Goal: Book appointment/travel/reservation

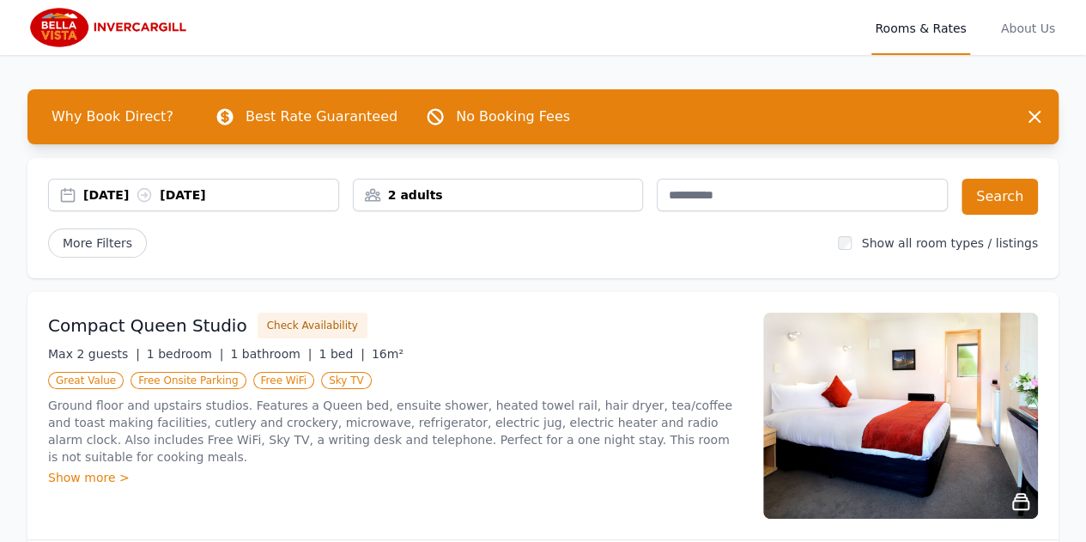
click at [419, 195] on div "2 adults" at bounding box center [498, 194] width 289 height 17
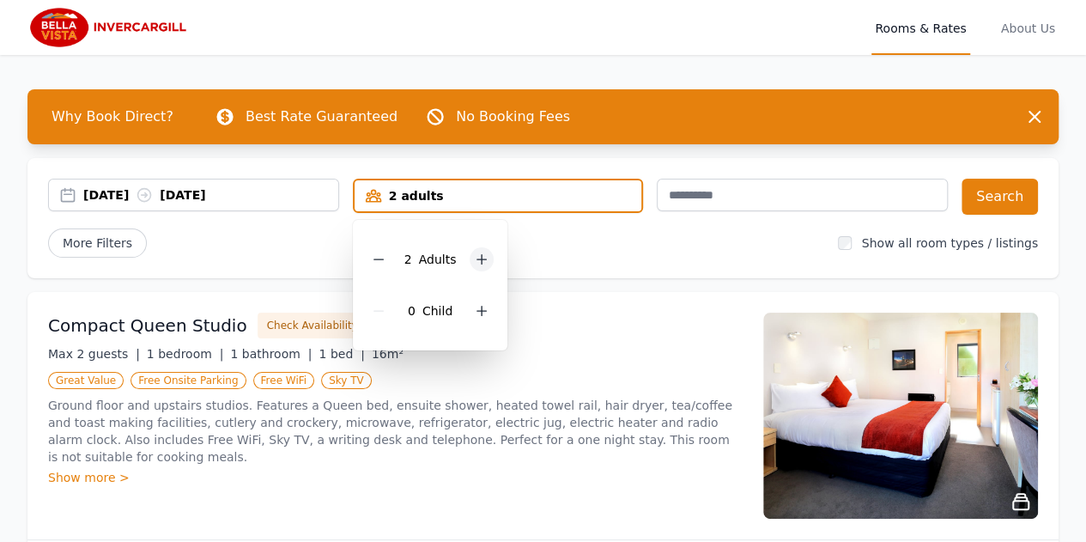
click at [479, 262] on icon at bounding box center [482, 259] width 14 height 14
click at [570, 351] on div "Max 2 guests | 1 bedroom | 1 bathroom | 1 bed | 16m²" at bounding box center [395, 353] width 694 height 17
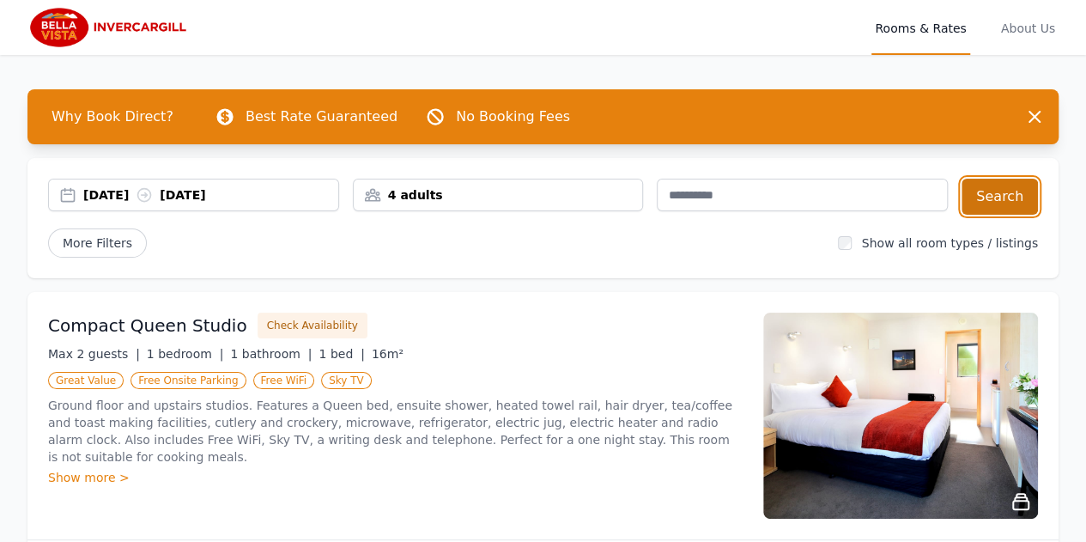
click at [1004, 191] on button "Search" at bounding box center [999, 197] width 76 height 36
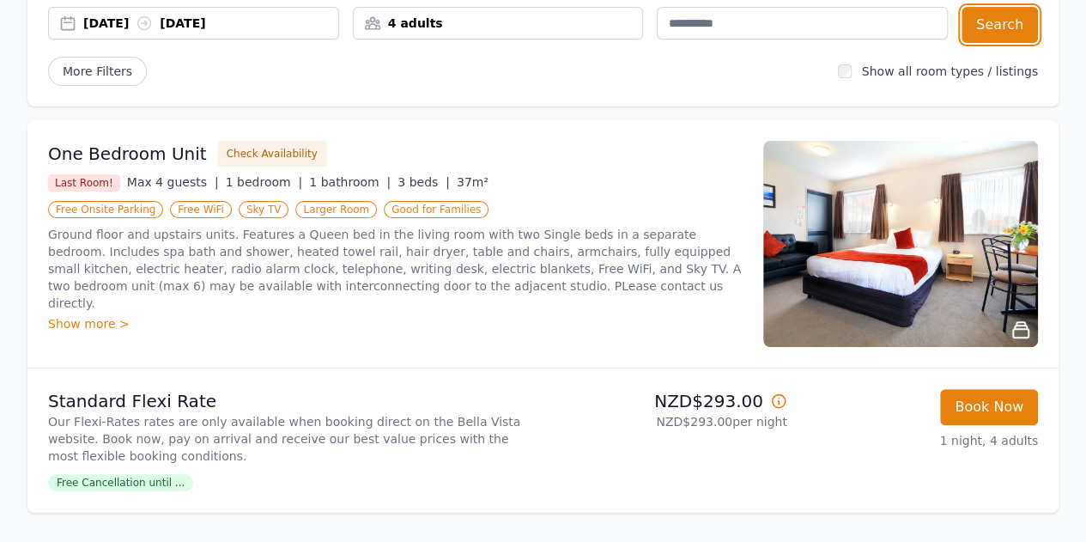
scroll to position [206, 0]
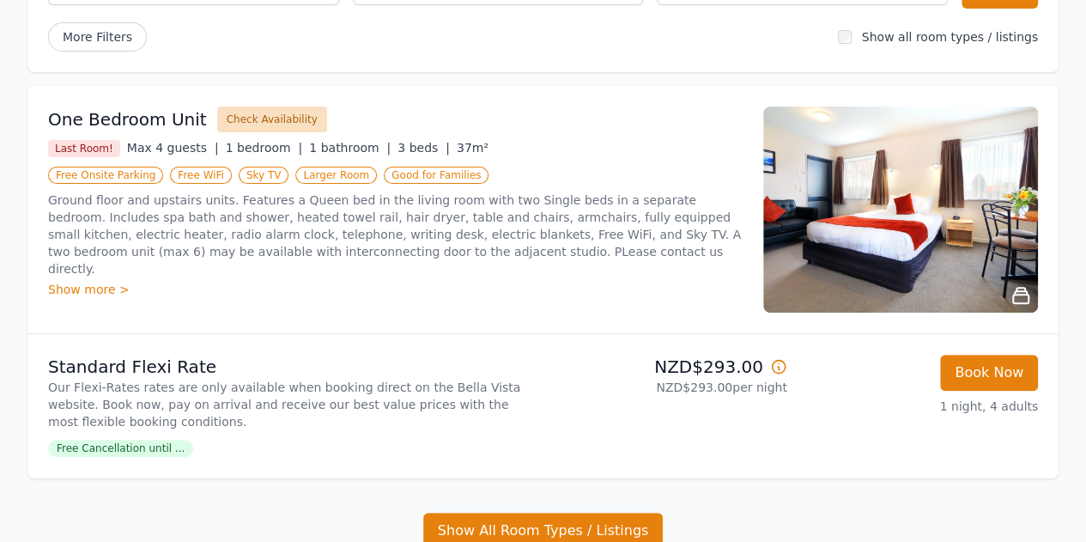
click at [244, 119] on button "Check Availability" at bounding box center [272, 119] width 110 height 26
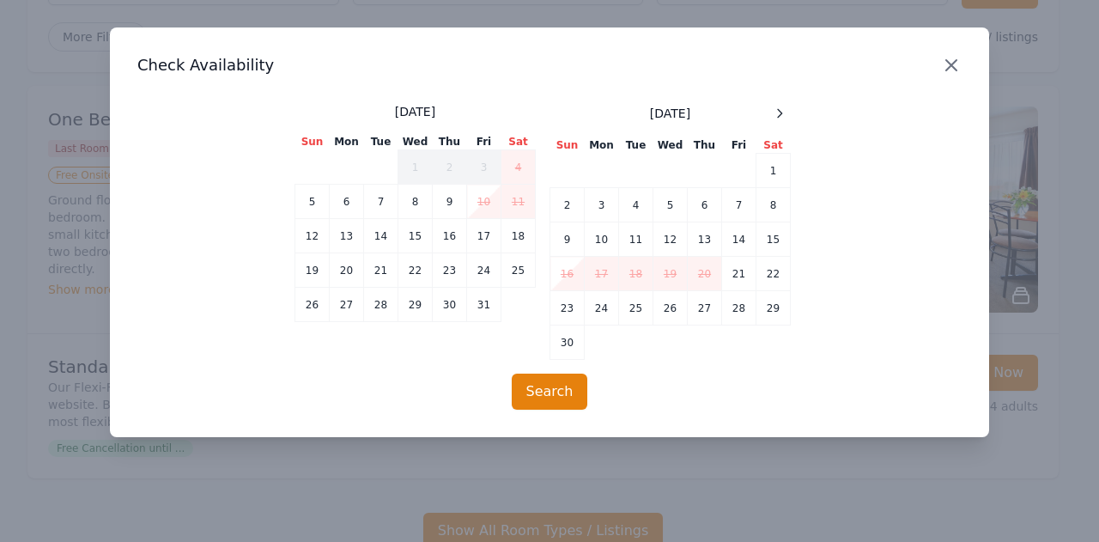
click at [953, 61] on icon "button" at bounding box center [951, 65] width 21 height 21
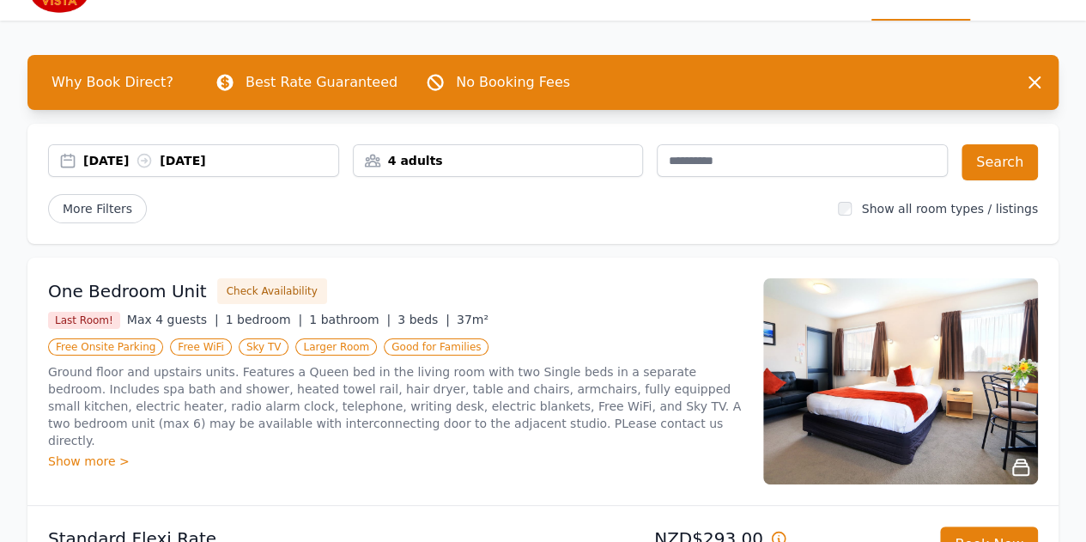
scroll to position [45, 0]
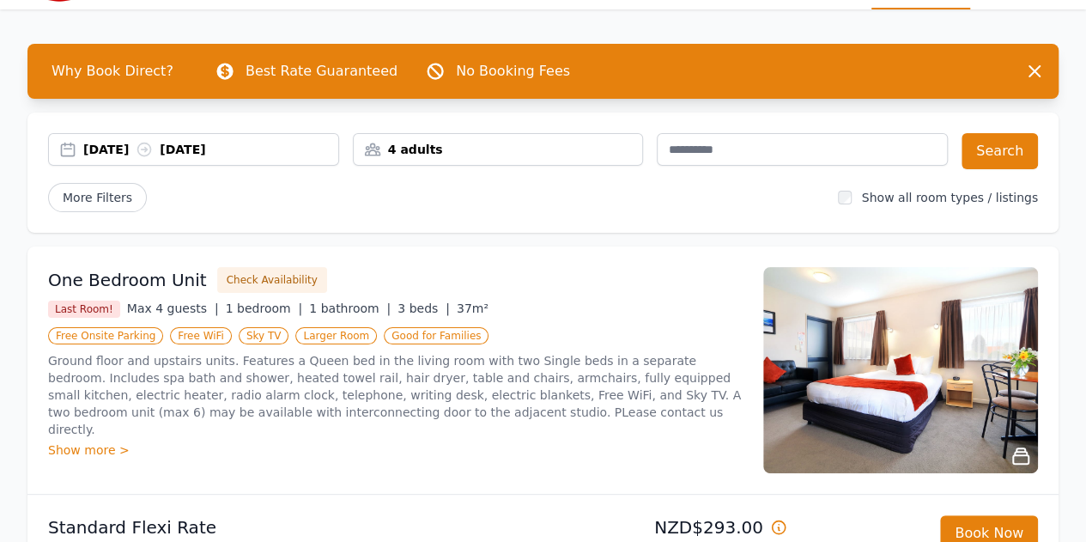
click at [1021, 452] on icon at bounding box center [1020, 455] width 21 height 21
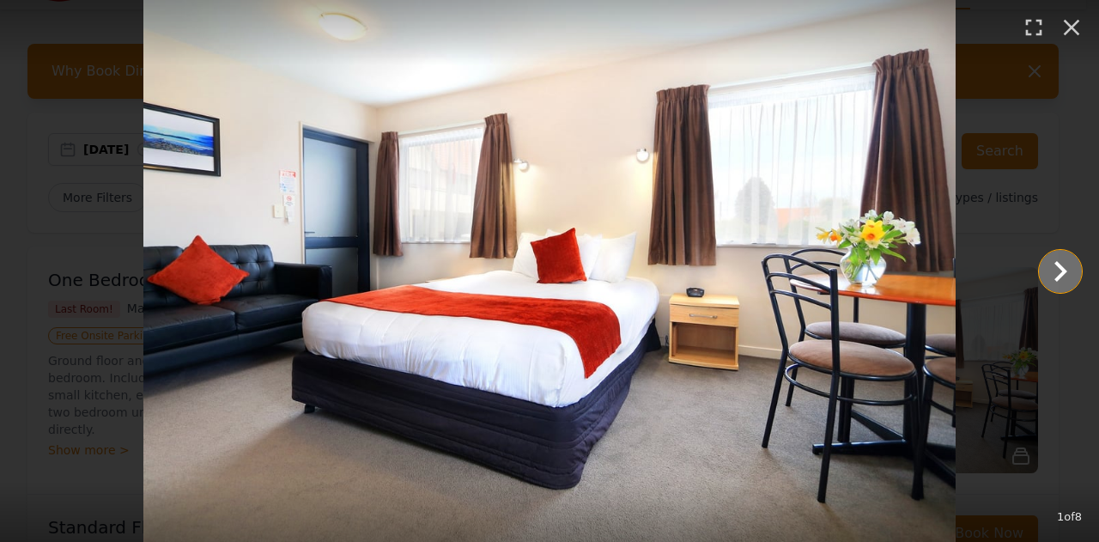
click at [1062, 264] on icon "Show slide 2 of 8" at bounding box center [1059, 271] width 41 height 41
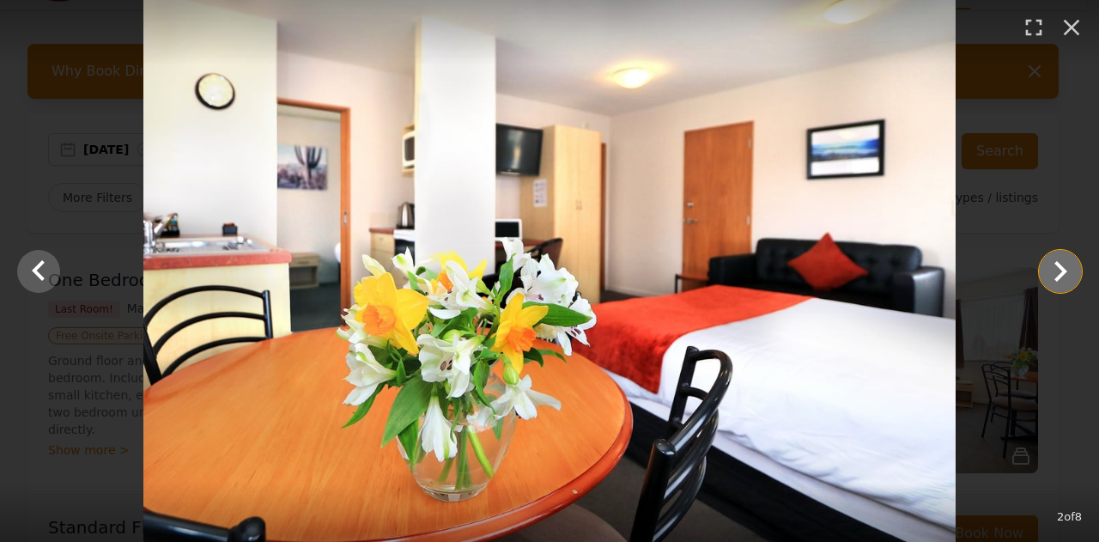
click at [1062, 264] on icon "Show slide 3 of 8" at bounding box center [1059, 271] width 41 height 41
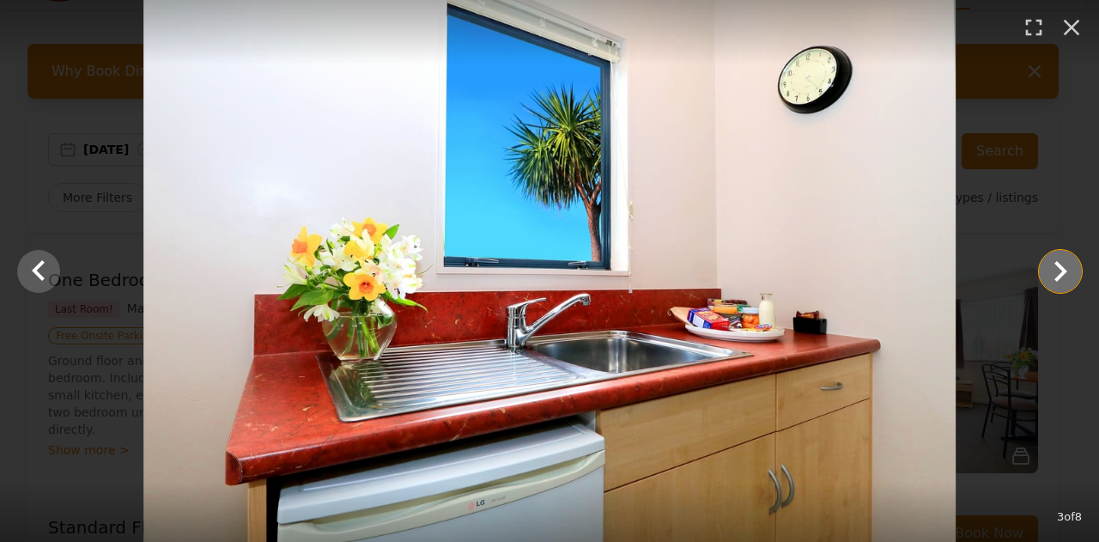
click at [1062, 264] on icon "Show slide 4 of 8" at bounding box center [1059, 271] width 41 height 41
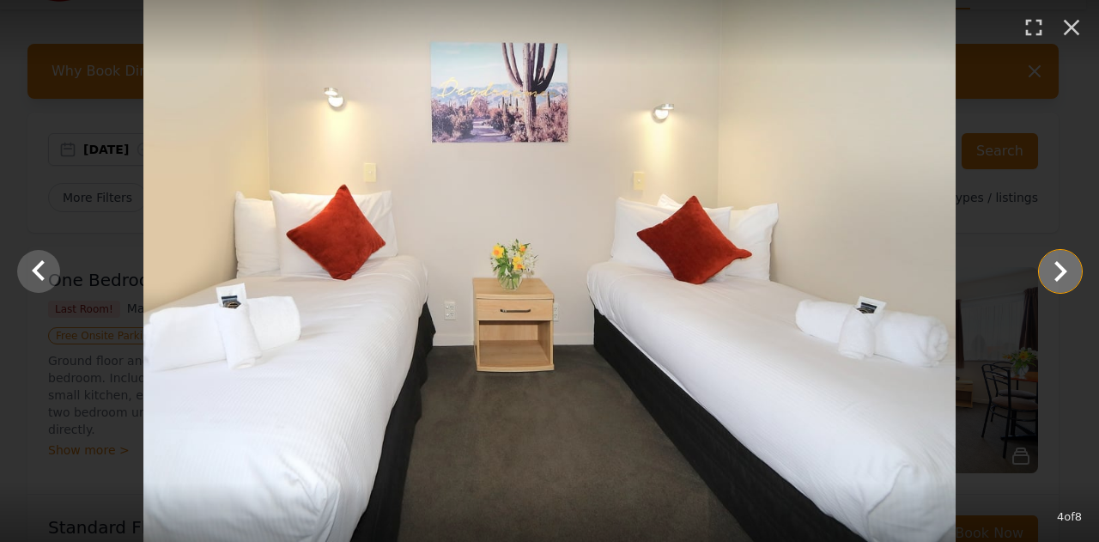
click at [1062, 264] on icon "Show slide 5 of 8" at bounding box center [1059, 271] width 41 height 41
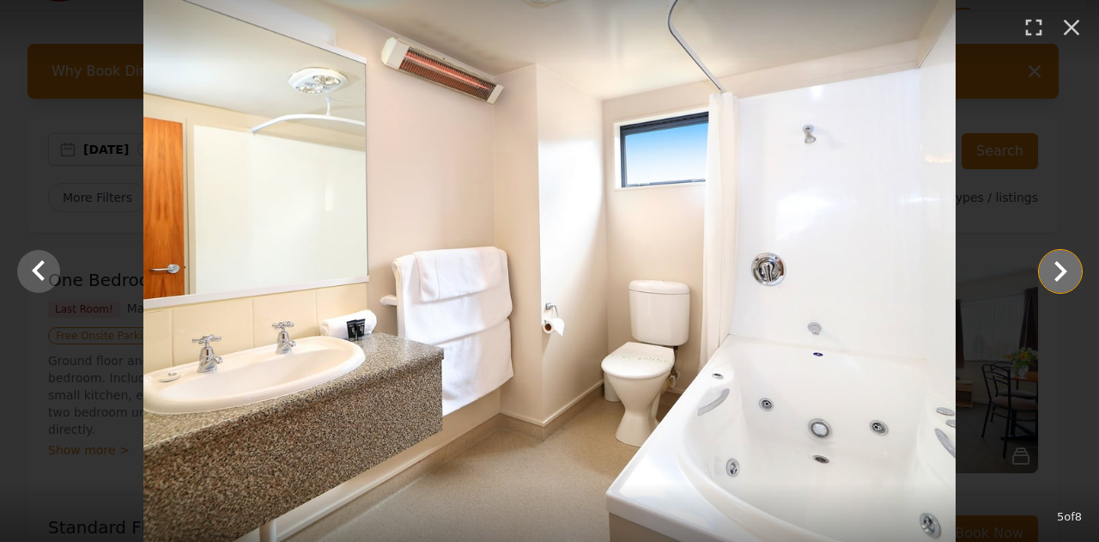
click at [1062, 264] on icon "Show slide 6 of 8" at bounding box center [1059, 271] width 41 height 41
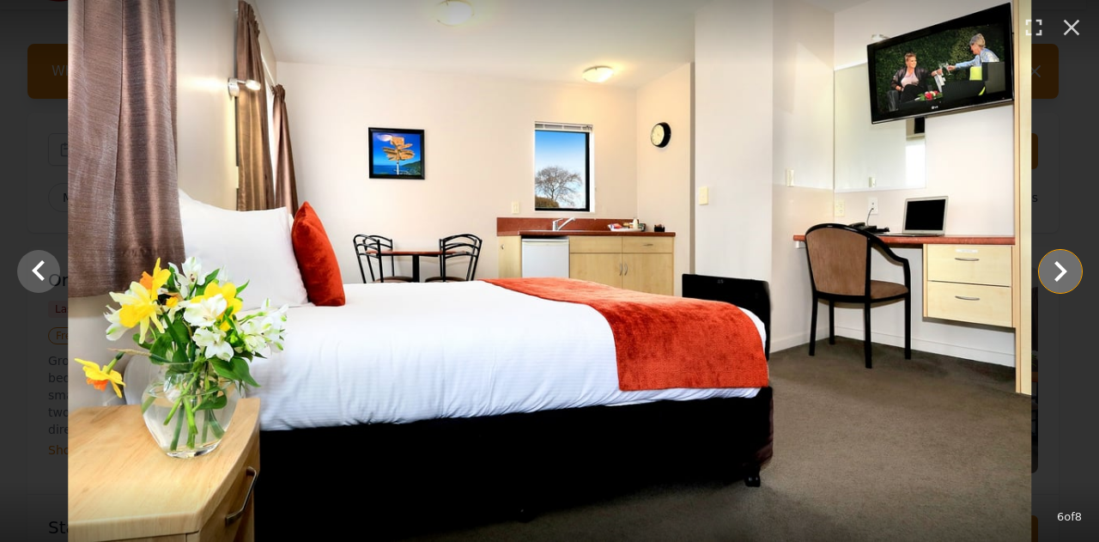
click at [1062, 264] on icon "Show slide 7 of 8" at bounding box center [1059, 271] width 41 height 41
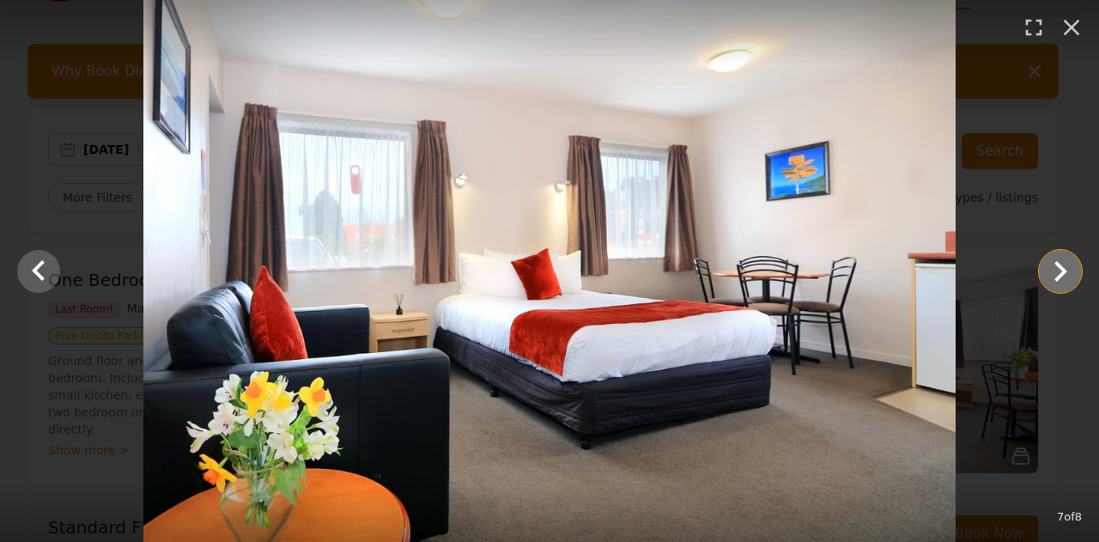
click at [1062, 264] on icon "Show slide 8 of 8" at bounding box center [1059, 271] width 41 height 41
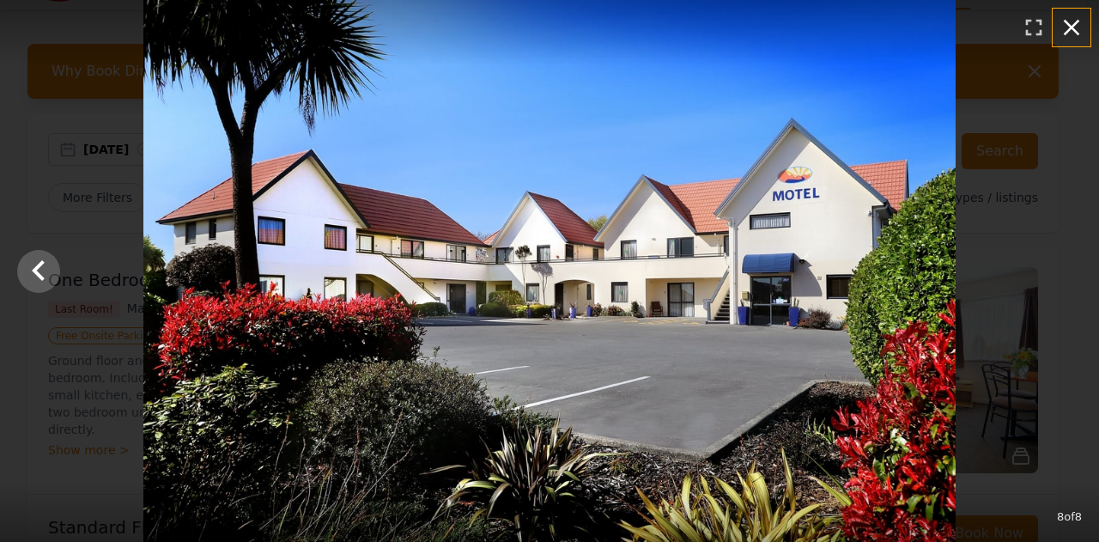
click at [1061, 30] on icon "button" at bounding box center [1070, 27] width 27 height 27
